Goal: Task Accomplishment & Management: Use online tool/utility

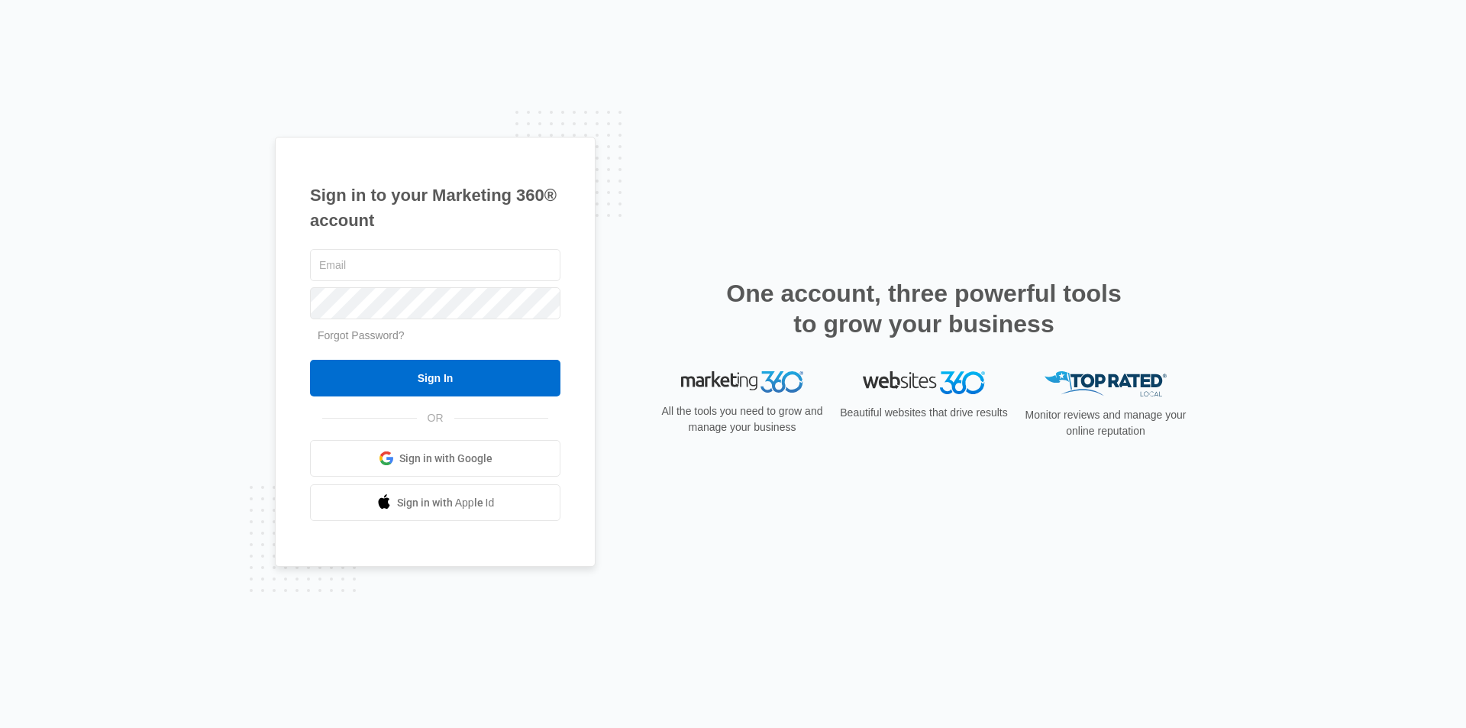
click at [418, 457] on span "Sign in with Google" at bounding box center [445, 459] width 93 height 16
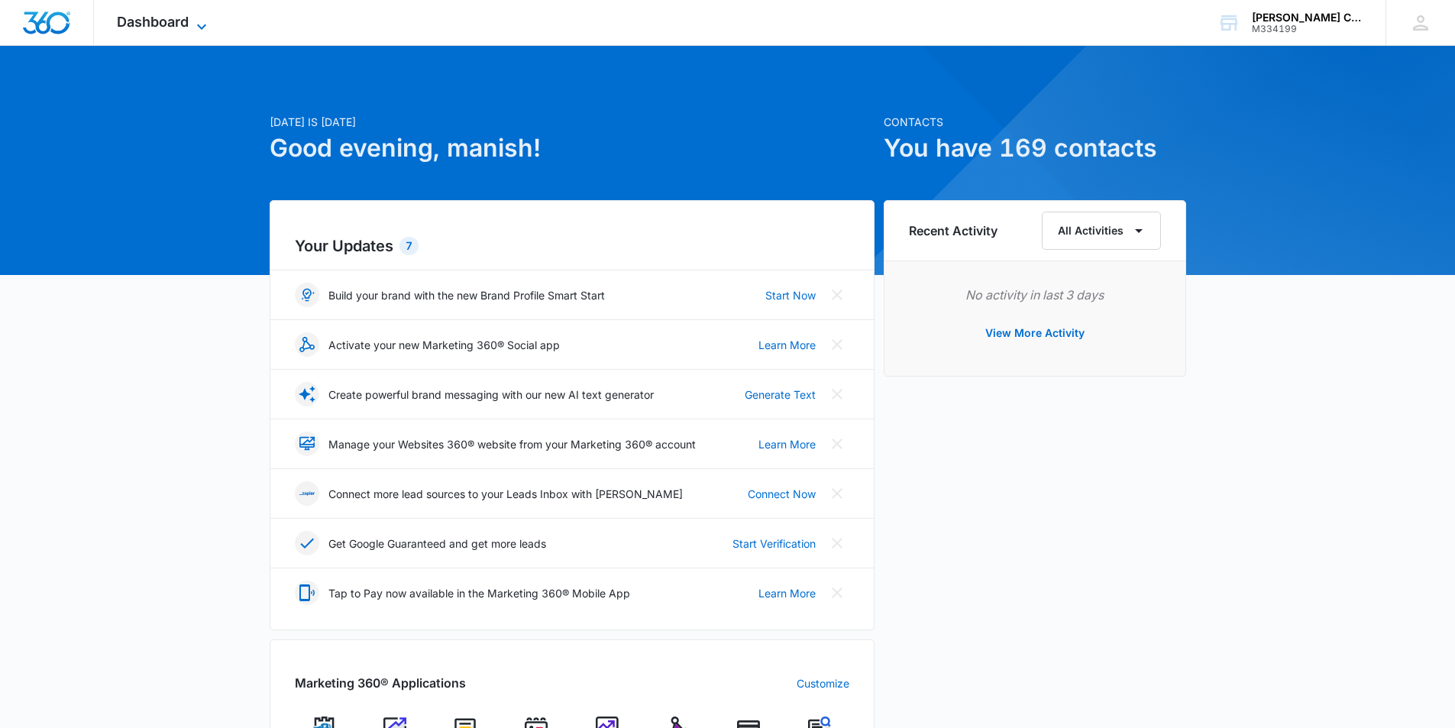
click at [183, 24] on span "Dashboard" at bounding box center [153, 22] width 72 height 16
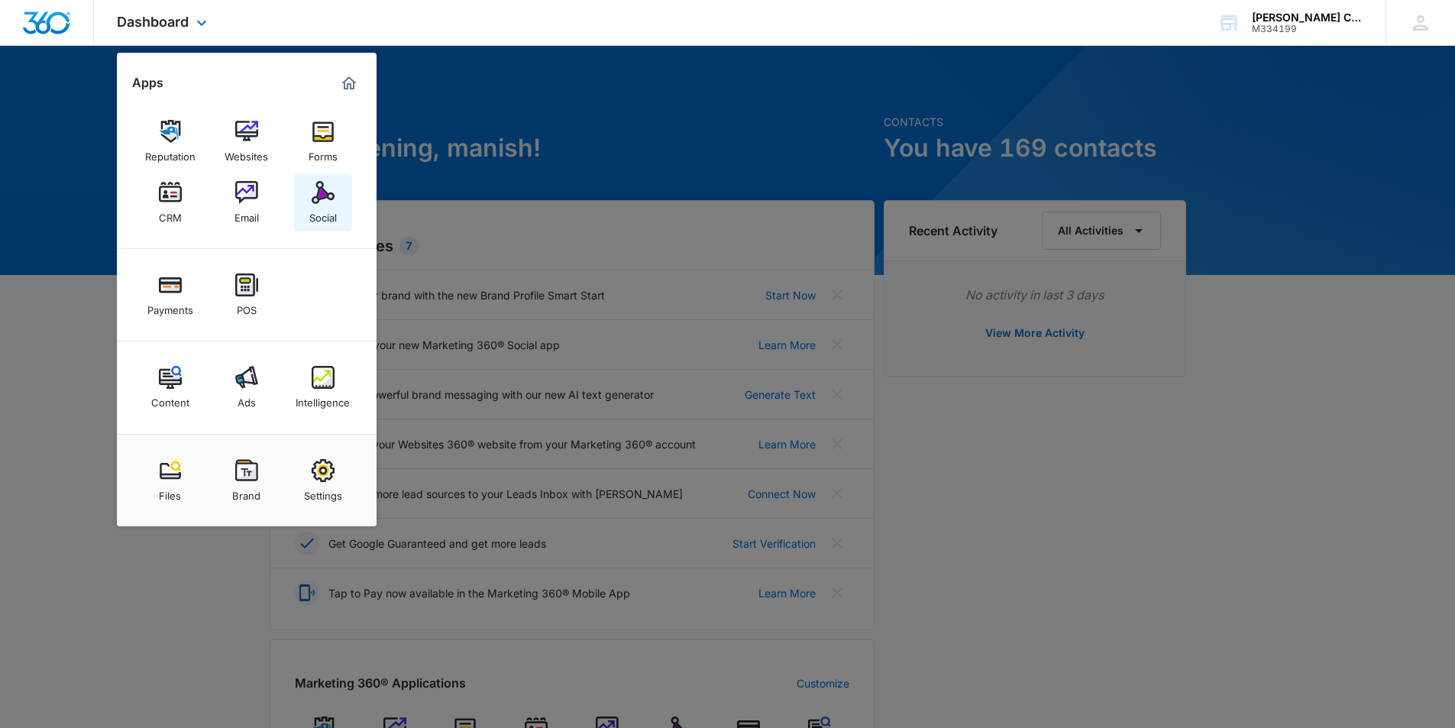
click at [310, 190] on link "Social" at bounding box center [323, 202] width 58 height 58
